Goal: Find specific page/section: Find specific page/section

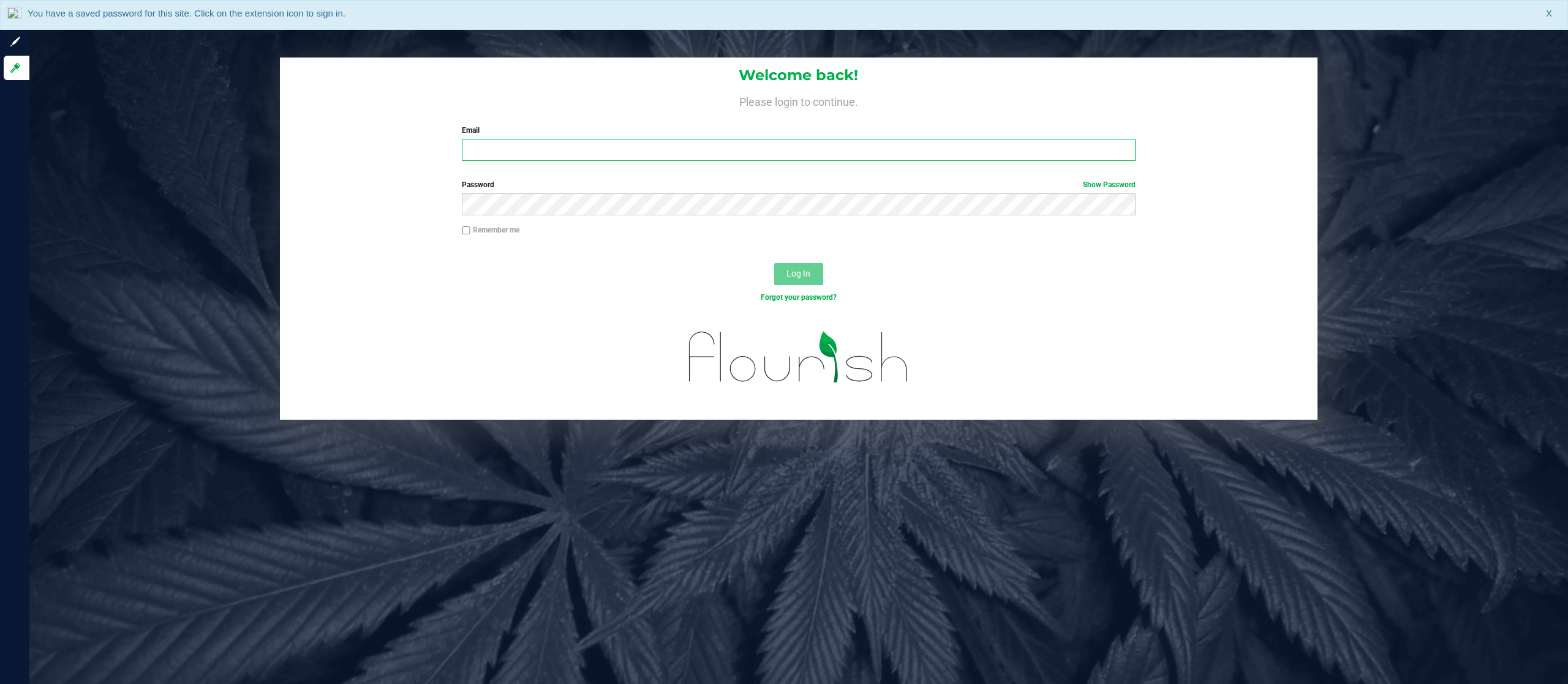
click at [507, 140] on input "Email" at bounding box center [798, 150] width 674 height 22
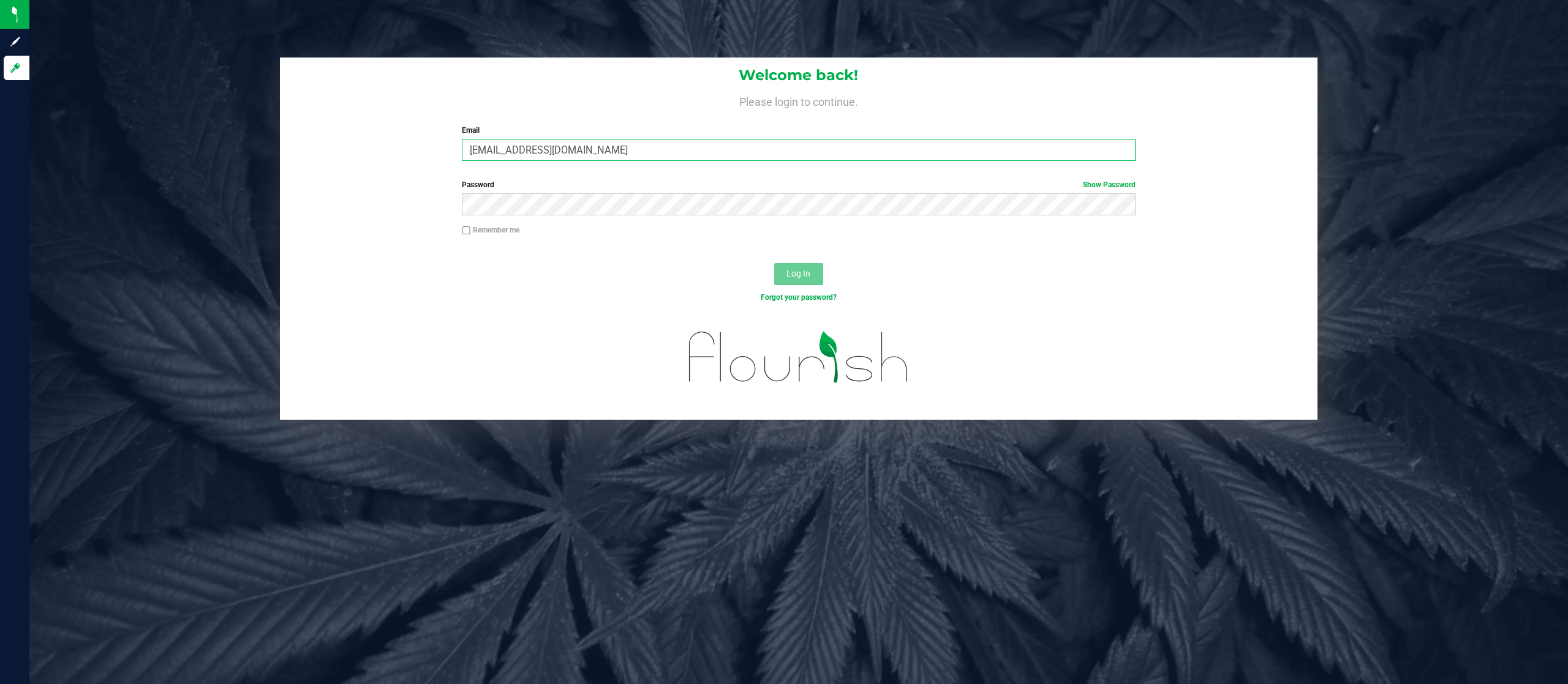
type input "[EMAIL_ADDRESS][DOMAIN_NAME]"
click at [774, 264] on button "Log In" at bounding box center [798, 274] width 49 height 22
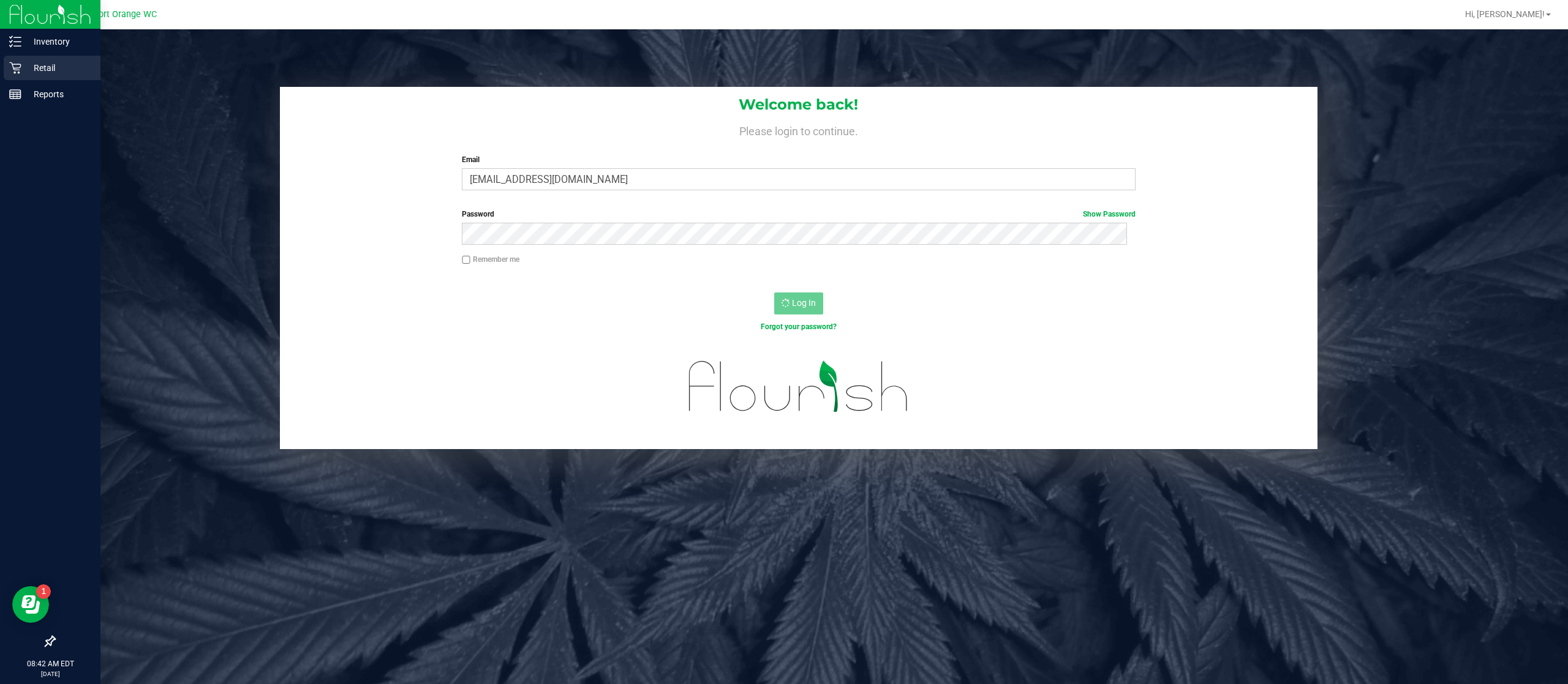
click at [37, 69] on p "Retail" at bounding box center [58, 68] width 74 height 15
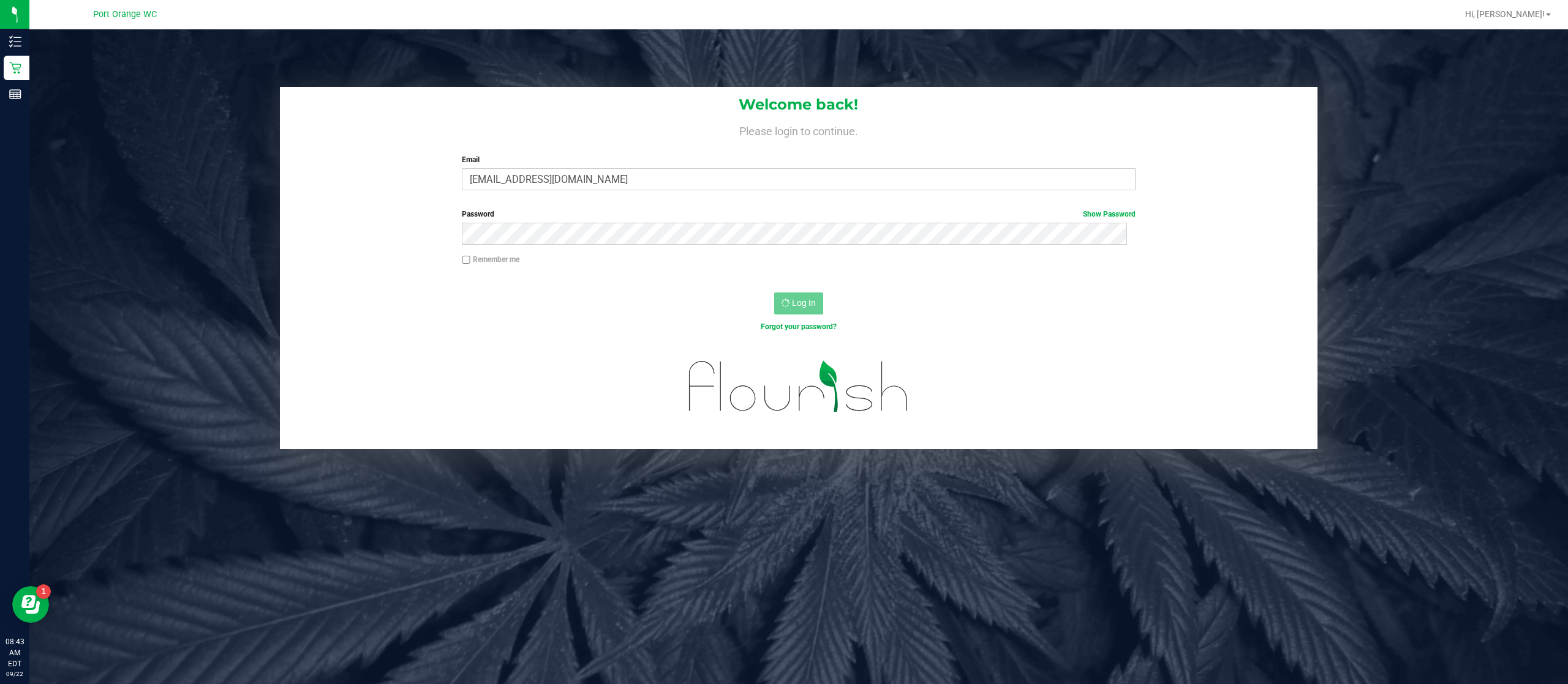
click at [167, 148] on div "Welcome back! Please login to continue. Email [EMAIL_ADDRESS][DOMAIN_NAME] Requ…" at bounding box center [798, 268] width 1556 height 363
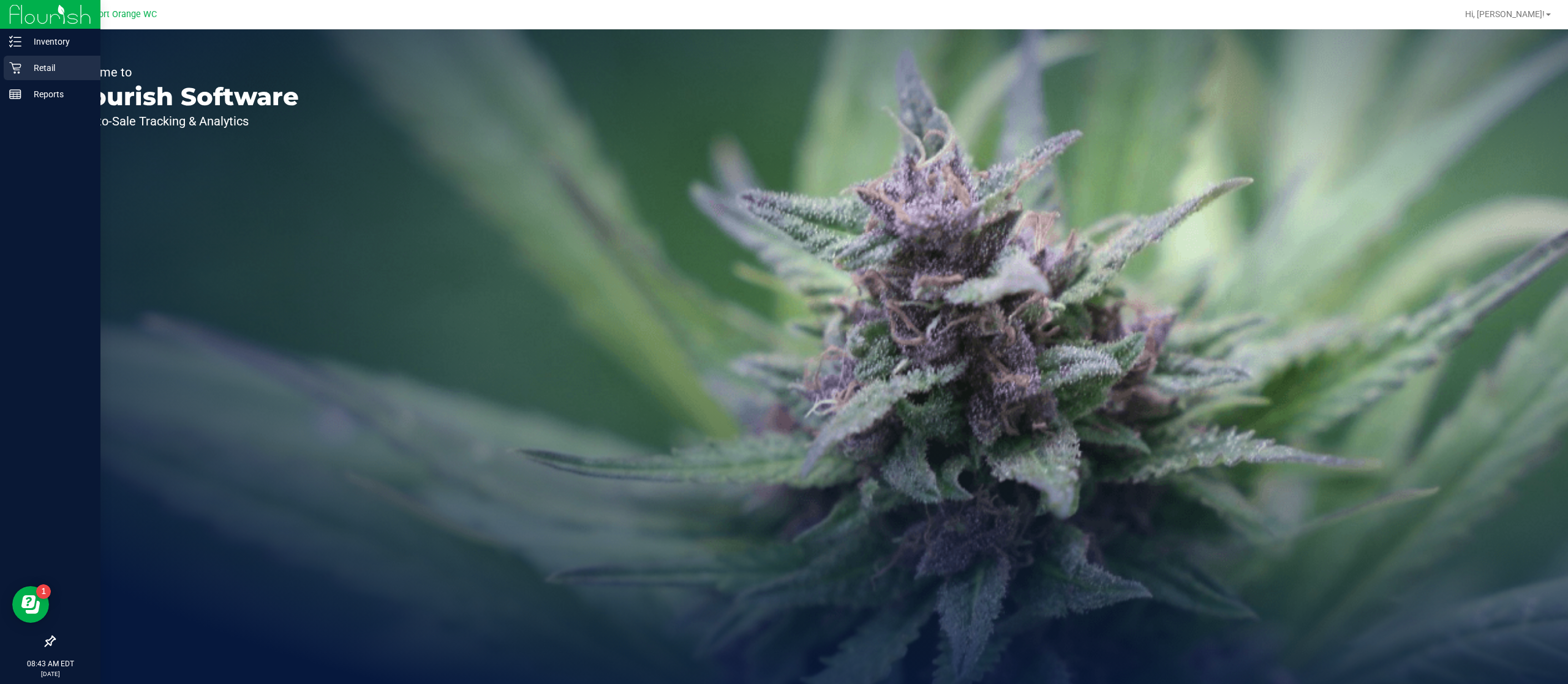
click at [20, 68] on icon at bounding box center [15, 68] width 12 height 12
